Goal: Find specific page/section: Find specific page/section

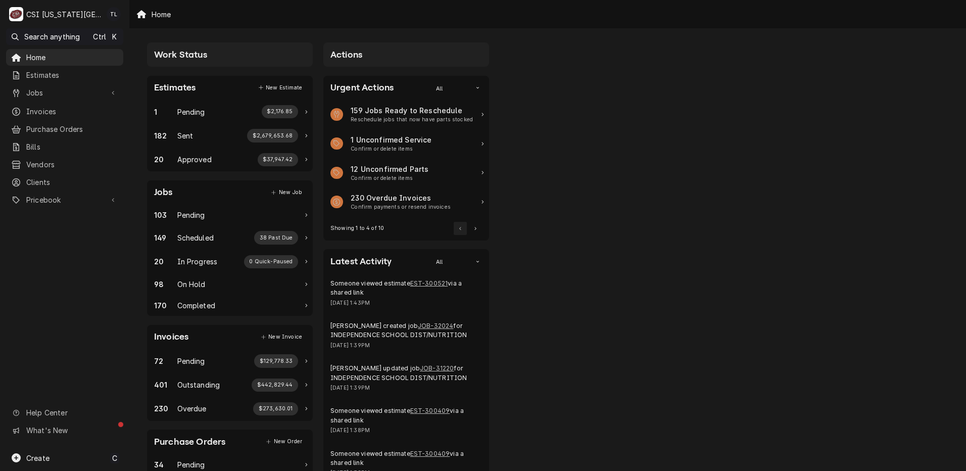
click at [23, 89] on div "Jobs" at bounding box center [57, 92] width 92 height 11
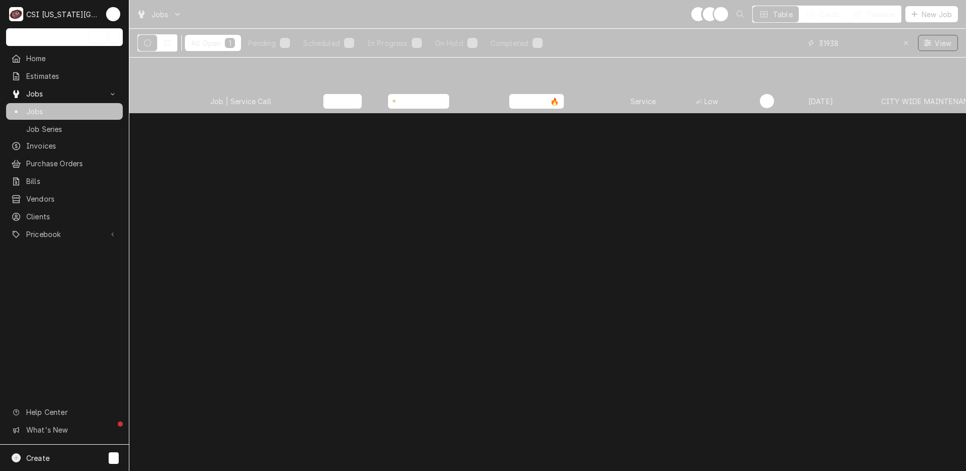
drag, startPoint x: 879, startPoint y: 41, endPoint x: 731, endPoint y: 30, distance: 149.0
click at [731, 30] on div "All Open 1 Pending 0 Scheduled 0 In Progress 0 On Hold 1 Completed 0 31938 View" at bounding box center [547, 43] width 821 height 28
type input "p"
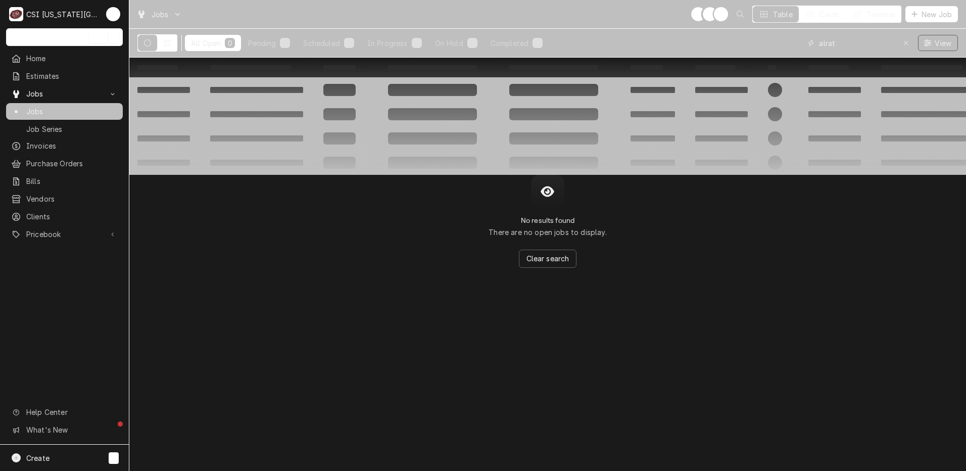
drag, startPoint x: 866, startPoint y: 46, endPoint x: 775, endPoint y: 36, distance: 91.5
click at [775, 36] on div "All Open 0 Pending 0 Scheduled 0 In Progress 0 On Hold 0 Completed 0 alrat View" at bounding box center [547, 43] width 821 height 28
type input "palrat"
drag, startPoint x: 862, startPoint y: 40, endPoint x: 776, endPoint y: 42, distance: 85.9
click at [776, 42] on div "All Open 0 Pending 0 Scheduled 0 In Progress 0 On Hold 0 Completed 0 palrat View" at bounding box center [547, 43] width 821 height 28
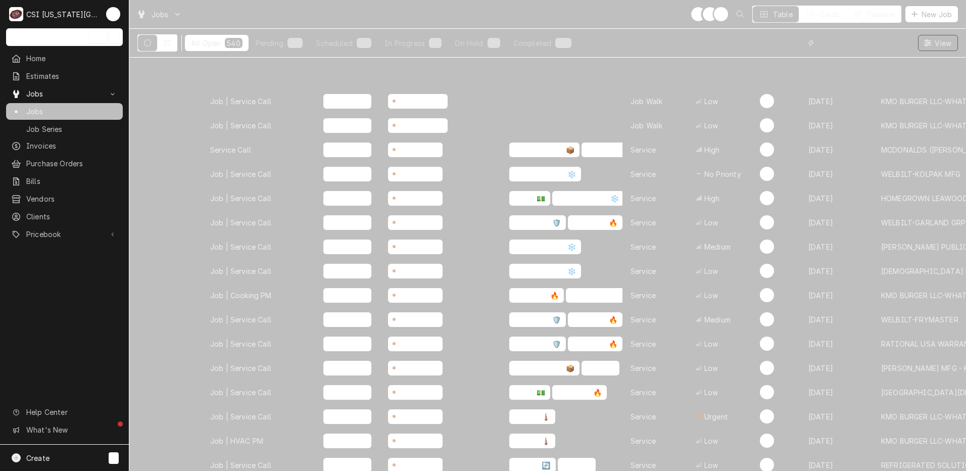
click at [861, 49] on input "Dynamic Content Wrapper" at bounding box center [864, 43] width 90 height 16
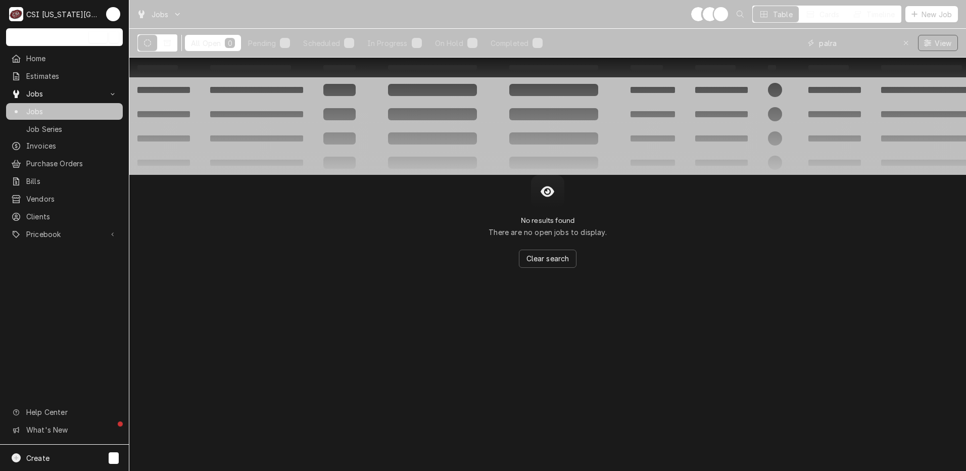
type input "palrat"
click at [172, 46] on button "Dynamic Content Wrapper" at bounding box center [167, 43] width 19 height 16
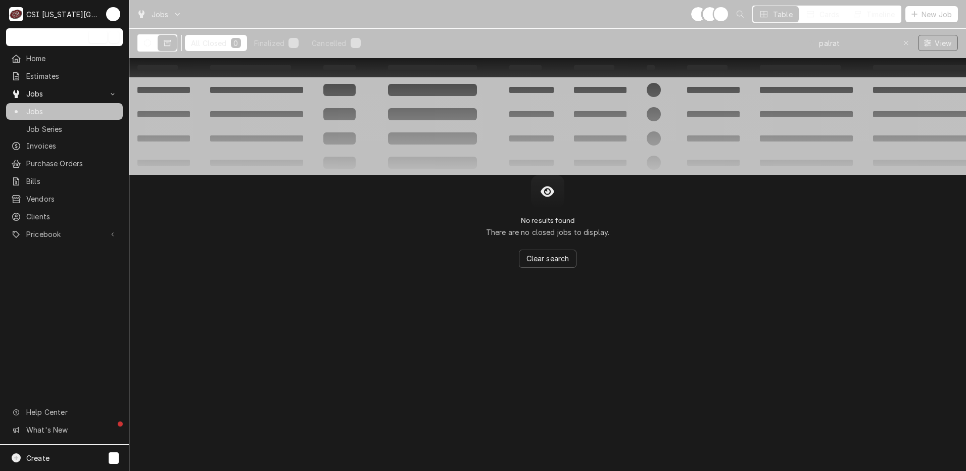
click at [149, 44] on icon "Dynamic Content Wrapper" at bounding box center [147, 42] width 7 height 7
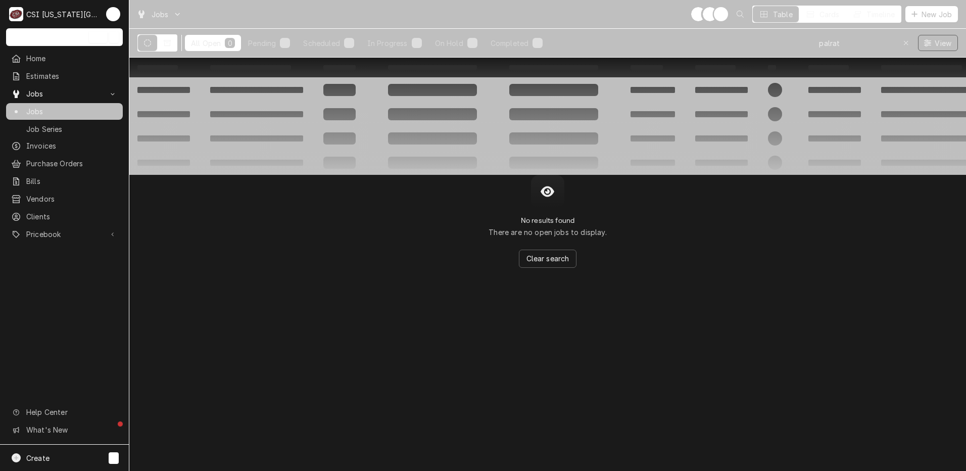
click at [162, 43] on button "Dynamic Content Wrapper" at bounding box center [167, 43] width 19 height 16
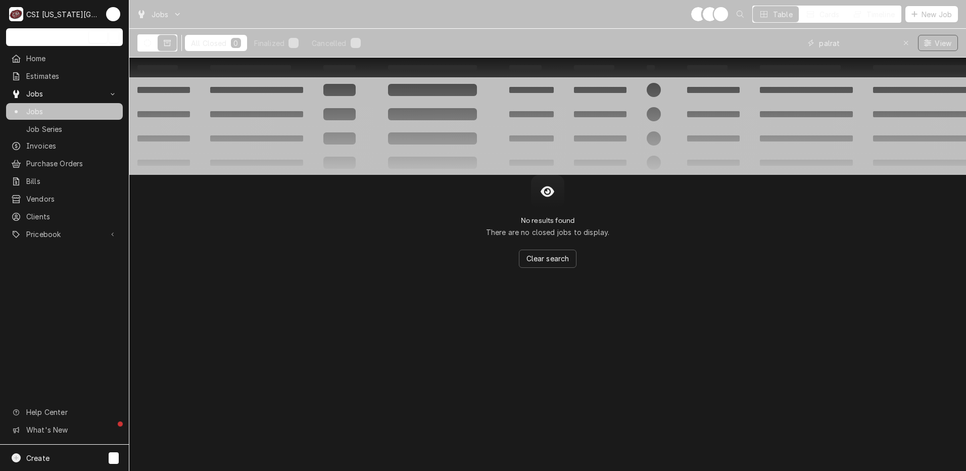
drag, startPoint x: 851, startPoint y: 46, endPoint x: 683, endPoint y: 25, distance: 170.0
click at [683, 25] on div "Jobs TL NI + 2 Table Cards Timeline New Job All Closed 0 Finalized 0 Cancelled …" at bounding box center [547, 29] width 837 height 58
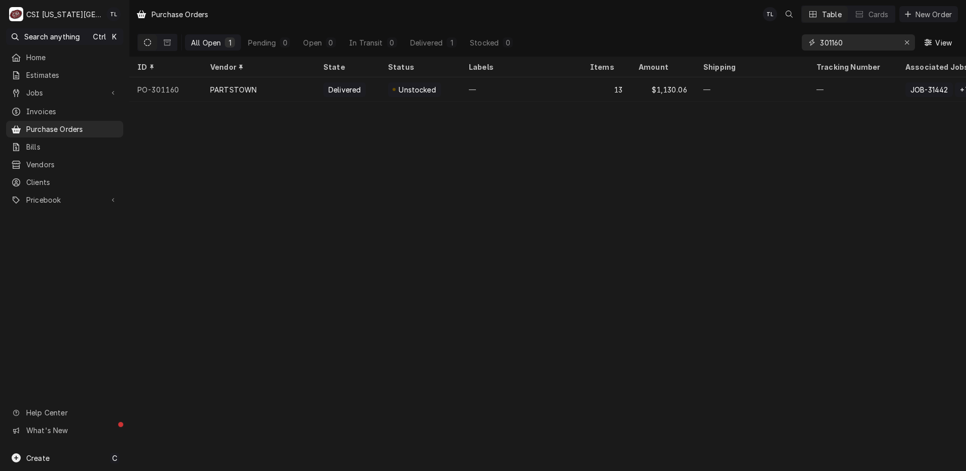
drag, startPoint x: 870, startPoint y: 43, endPoint x: 674, endPoint y: 28, distance: 196.6
click at [674, 28] on div "All Open 1 Pending 0 Open 0 In Transit 0 Delivered 1 Stocked 0 301160 View" at bounding box center [547, 42] width 821 height 28
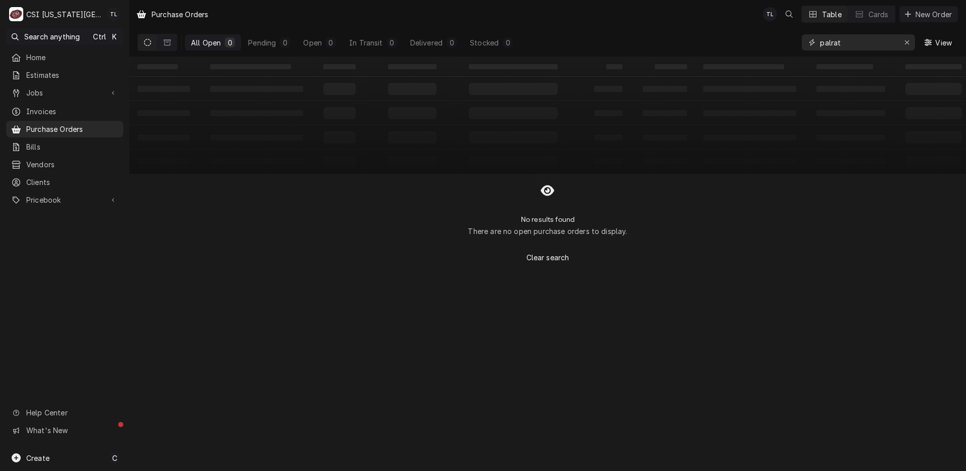
type input "palrat"
click at [151, 48] on button "Dynamic Content Wrapper" at bounding box center [147, 42] width 19 height 16
